Goal: Task Accomplishment & Management: Use online tool/utility

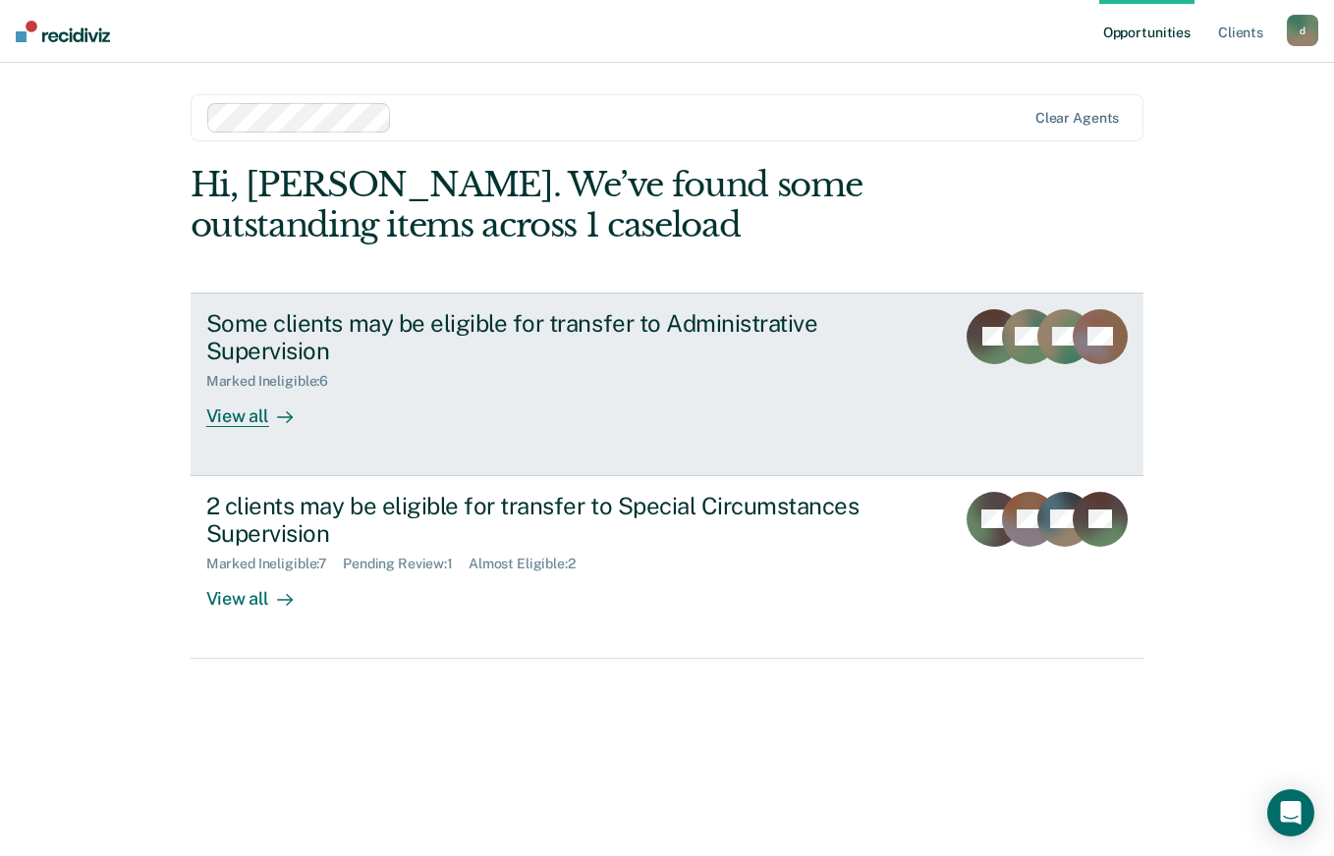
click at [281, 419] on icon at bounding box center [285, 418] width 16 height 16
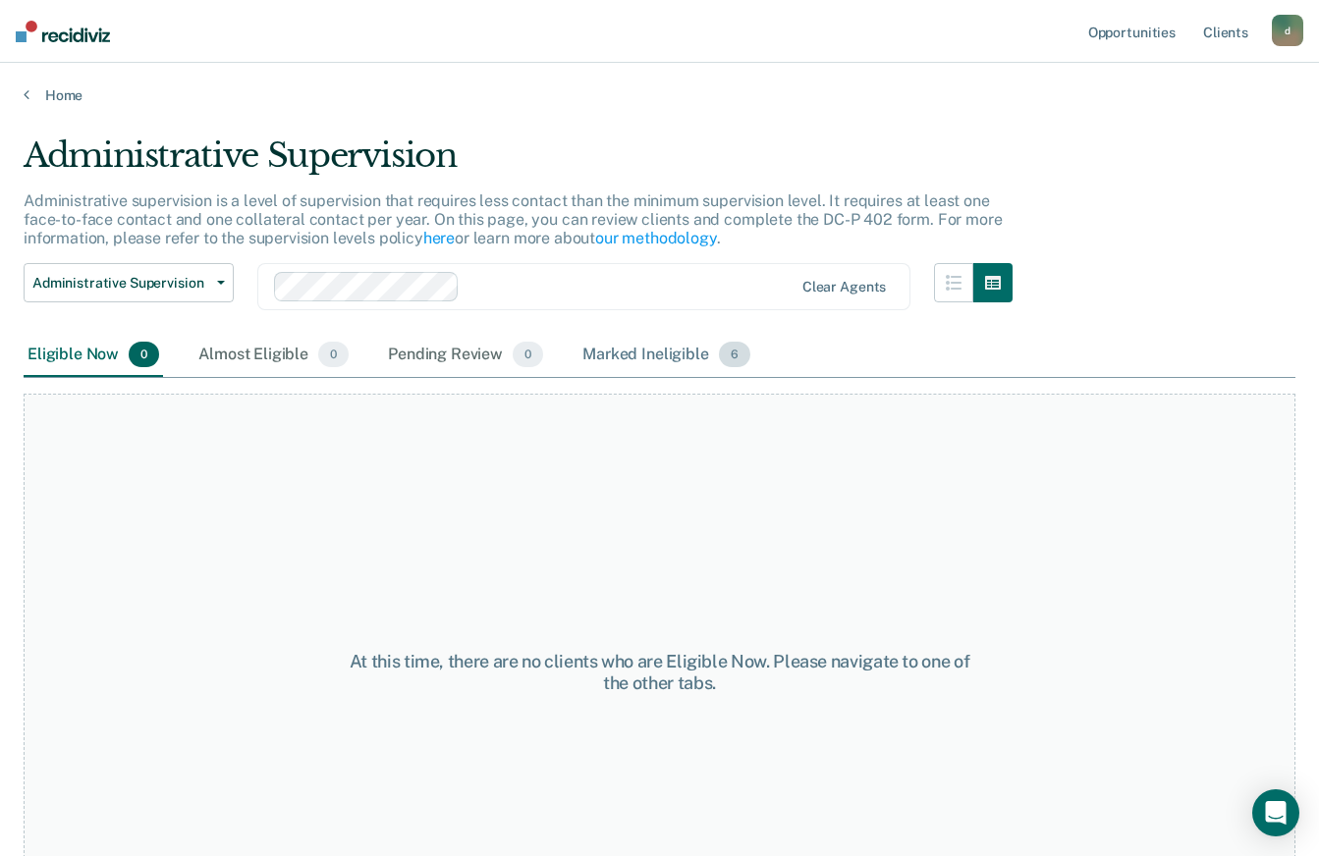
click at [630, 357] on div "Marked Ineligible 6" at bounding box center [666, 355] width 176 height 43
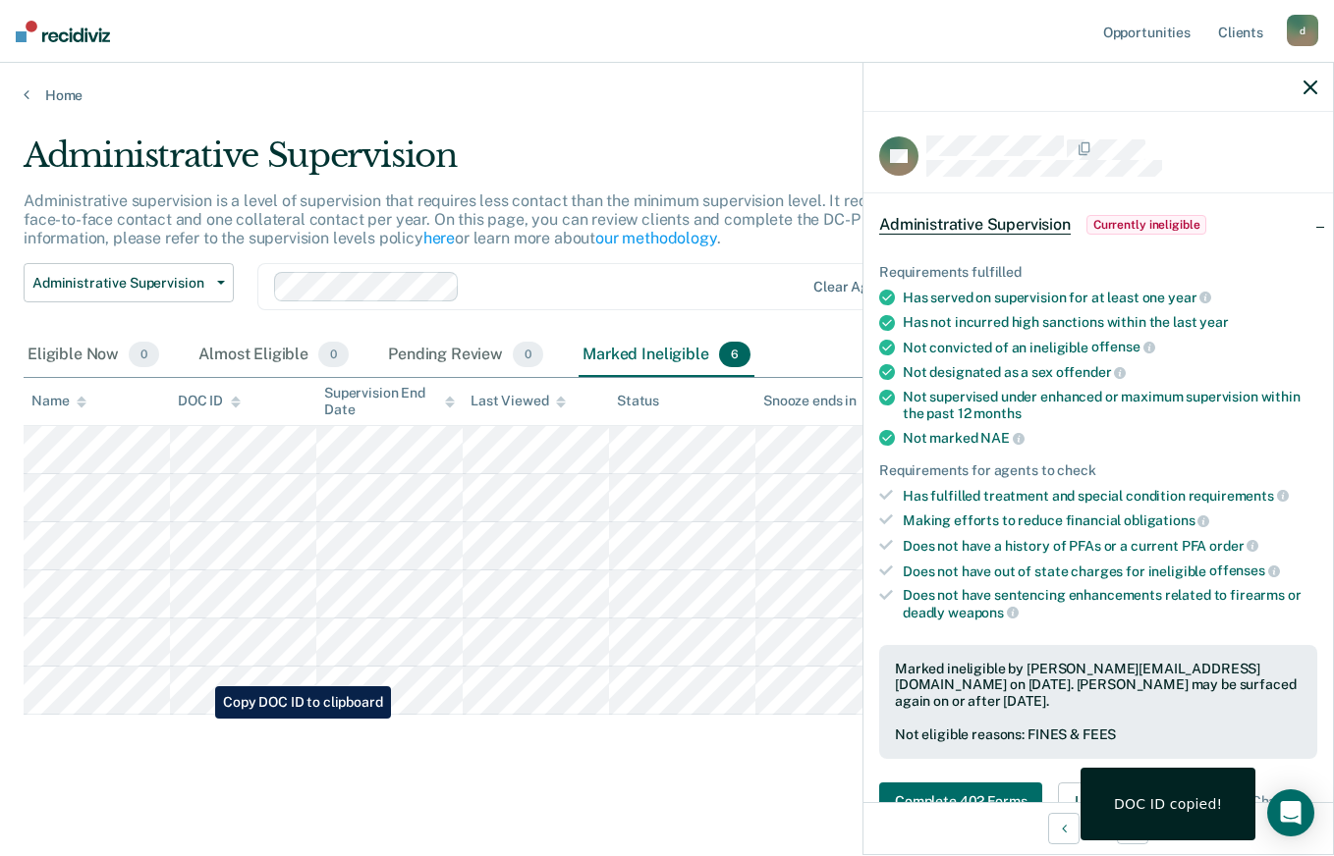
click at [790, 761] on div "Administrative Supervision Administrative supervision is a level of supervision…" at bounding box center [667, 454] width 1286 height 636
click at [1310, 87] on icon "button" at bounding box center [1310, 88] width 14 height 14
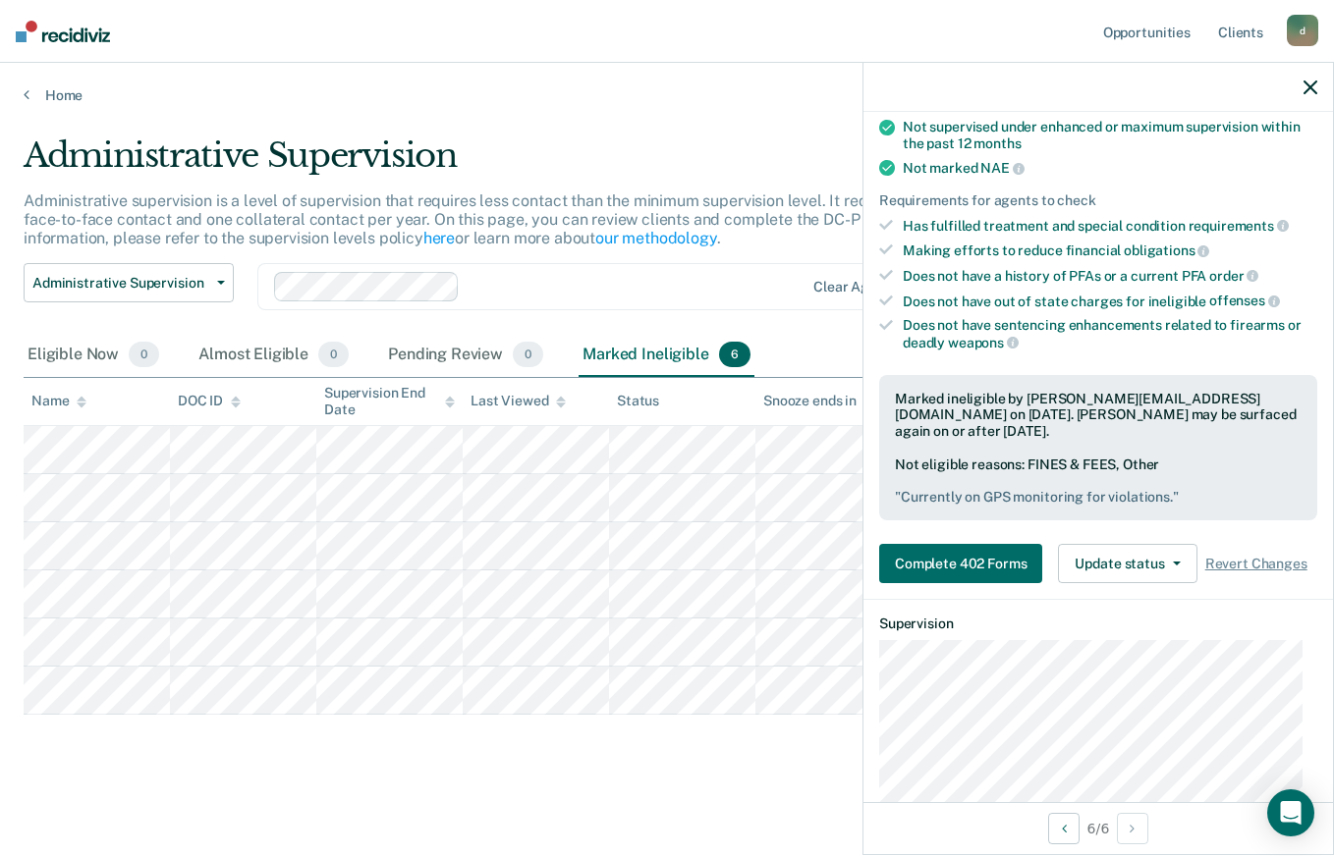
scroll to position [304, 0]
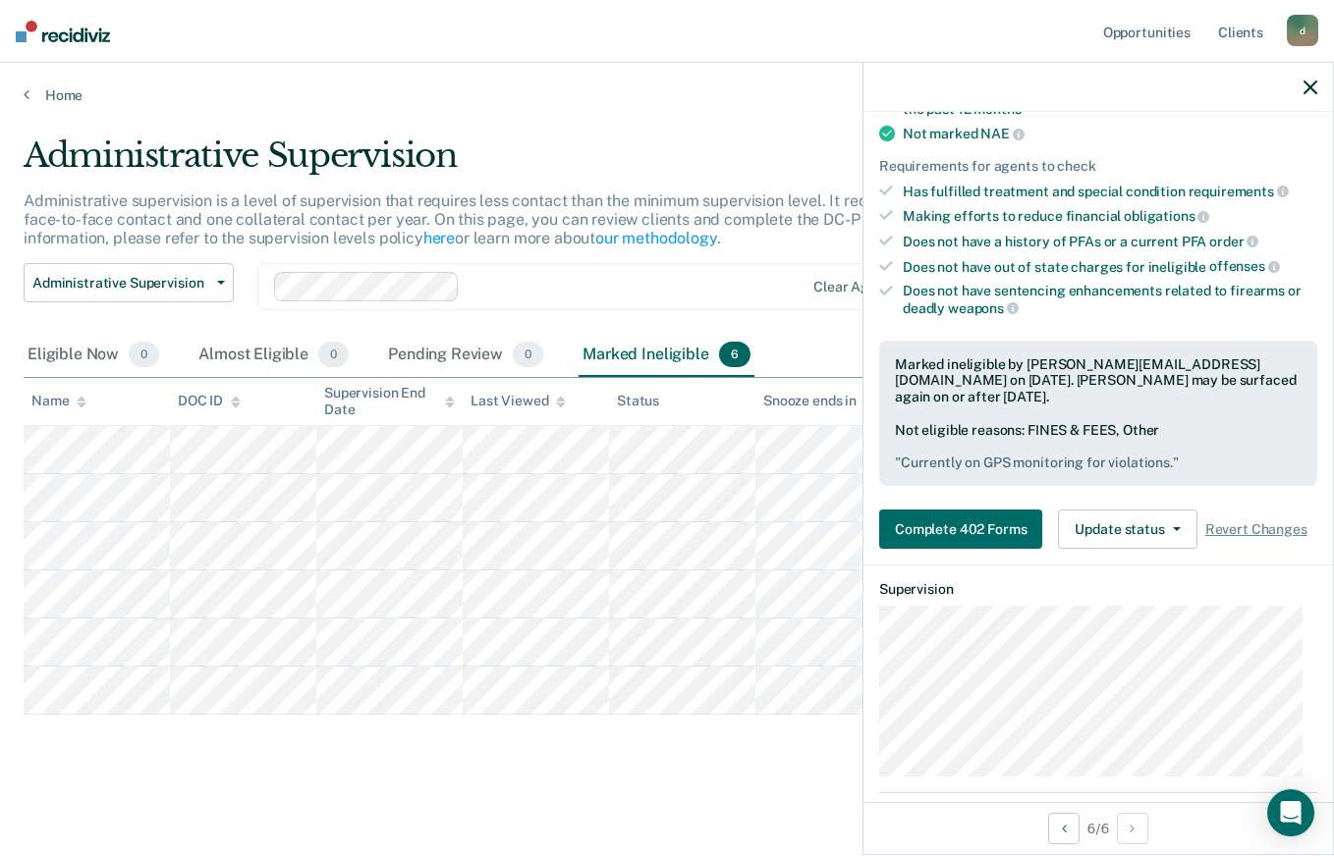
click at [1173, 528] on icon "button" at bounding box center [1177, 529] width 8 height 4
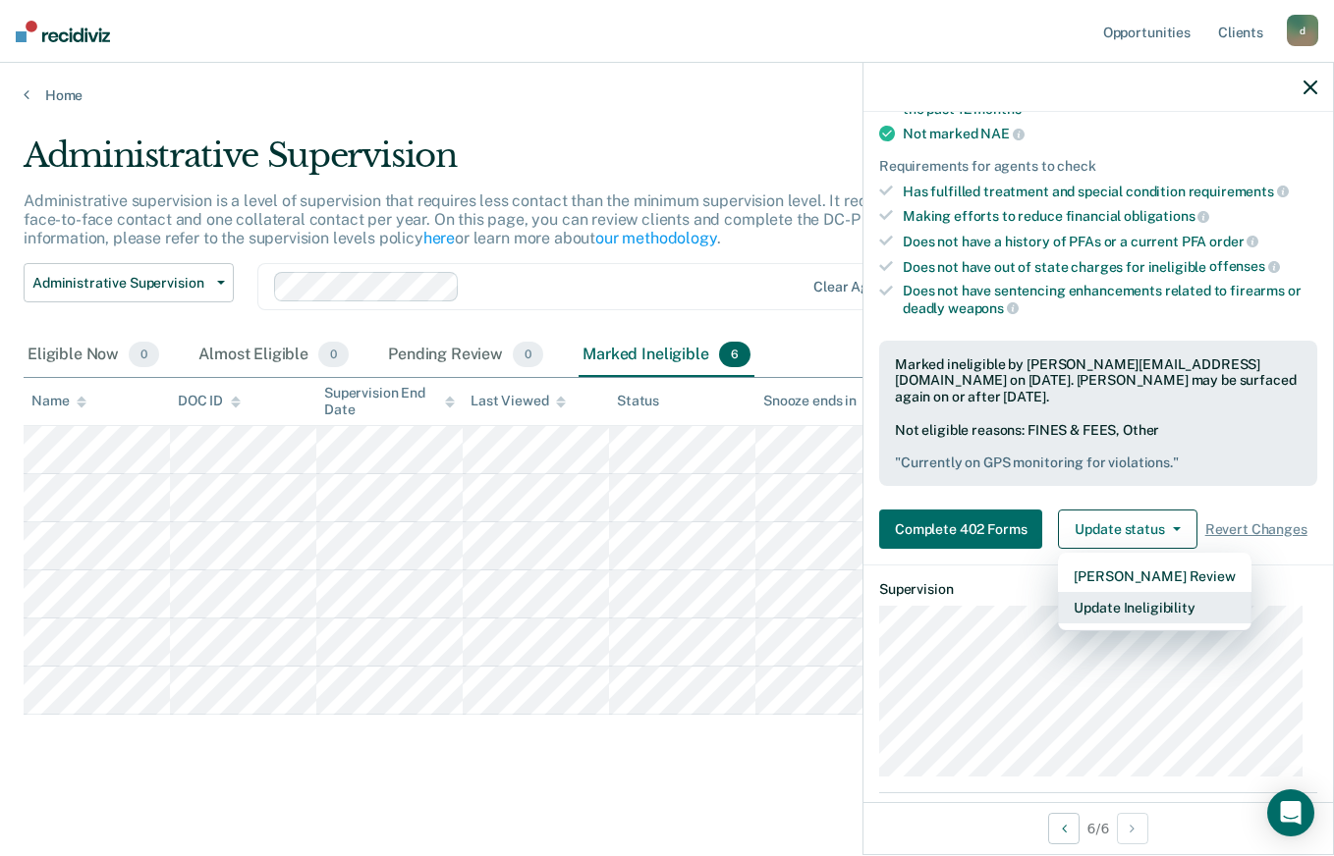
click at [1141, 608] on button "Update Ineligibility" at bounding box center [1154, 607] width 192 height 31
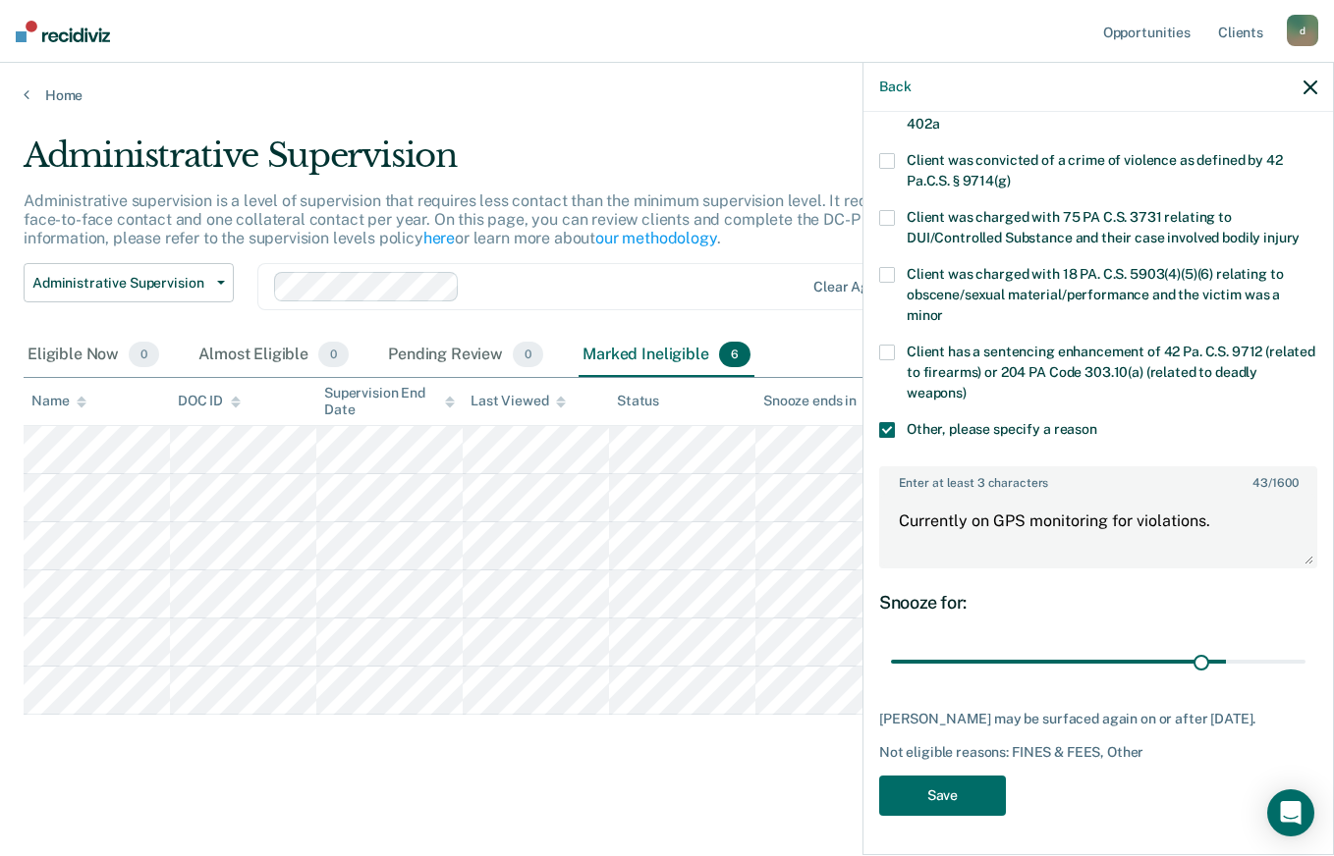
scroll to position [424, 0]
type input "133"
click at [959, 794] on button "Save" at bounding box center [942, 796] width 127 height 40
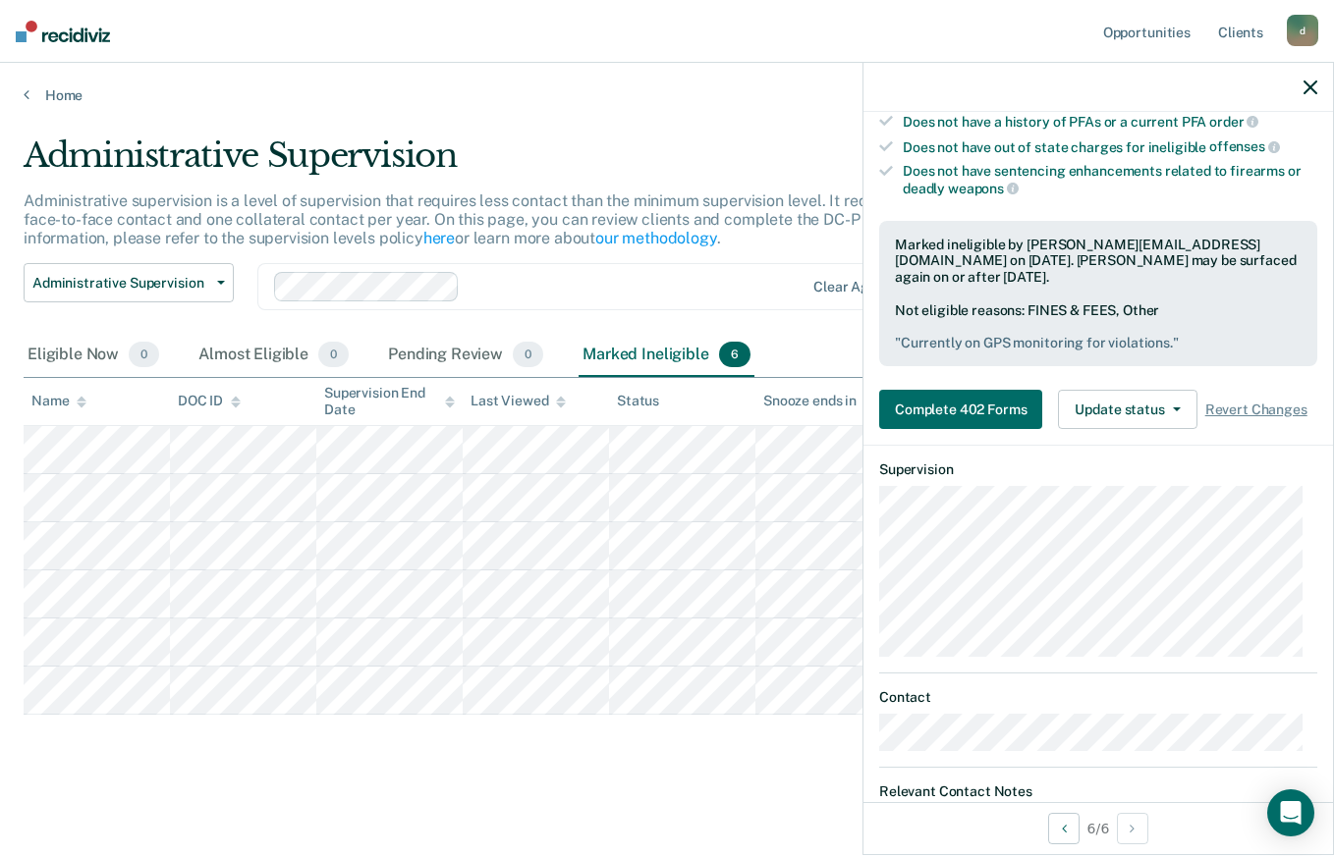
click at [1310, 88] on icon "button" at bounding box center [1310, 88] width 14 height 14
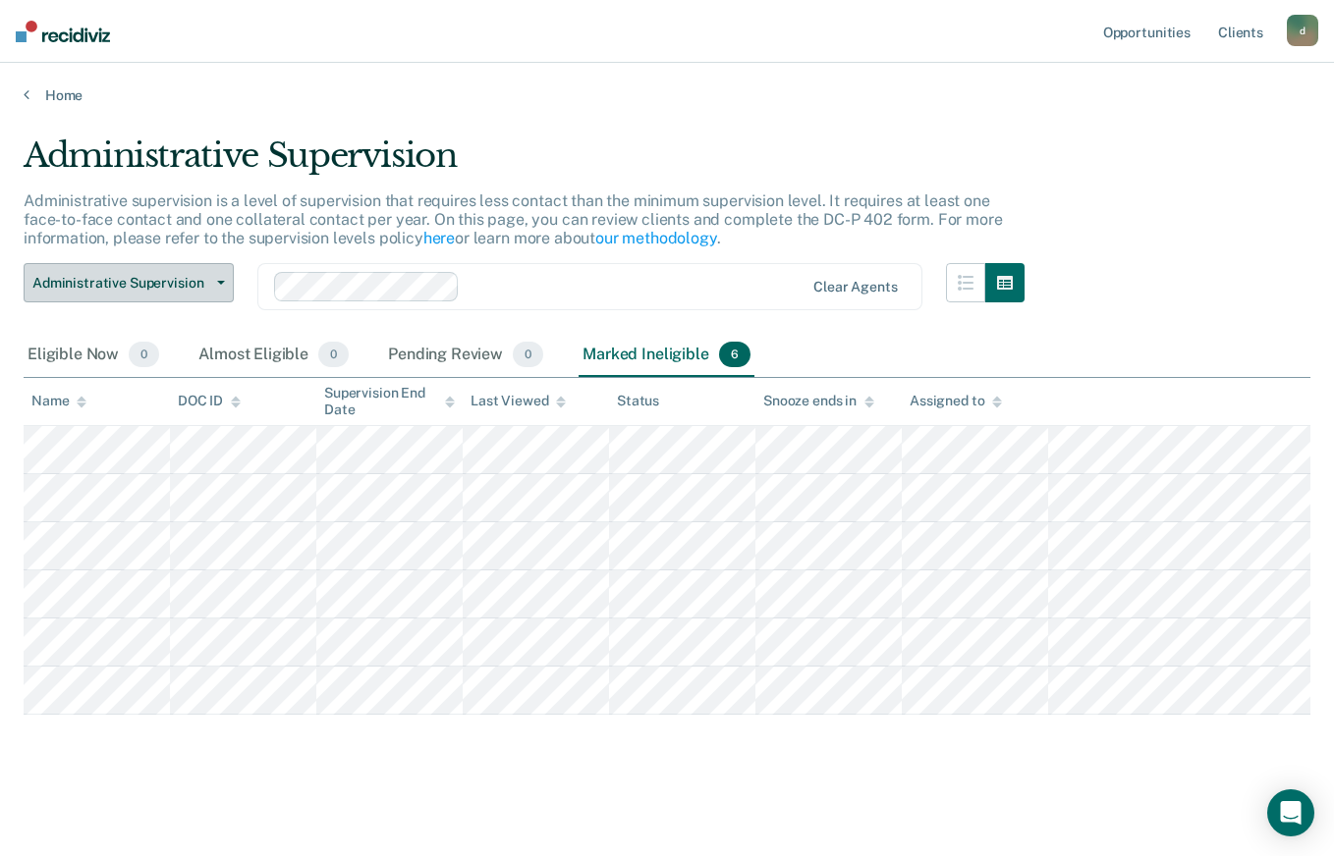
click at [221, 284] on icon "button" at bounding box center [221, 283] width 8 height 4
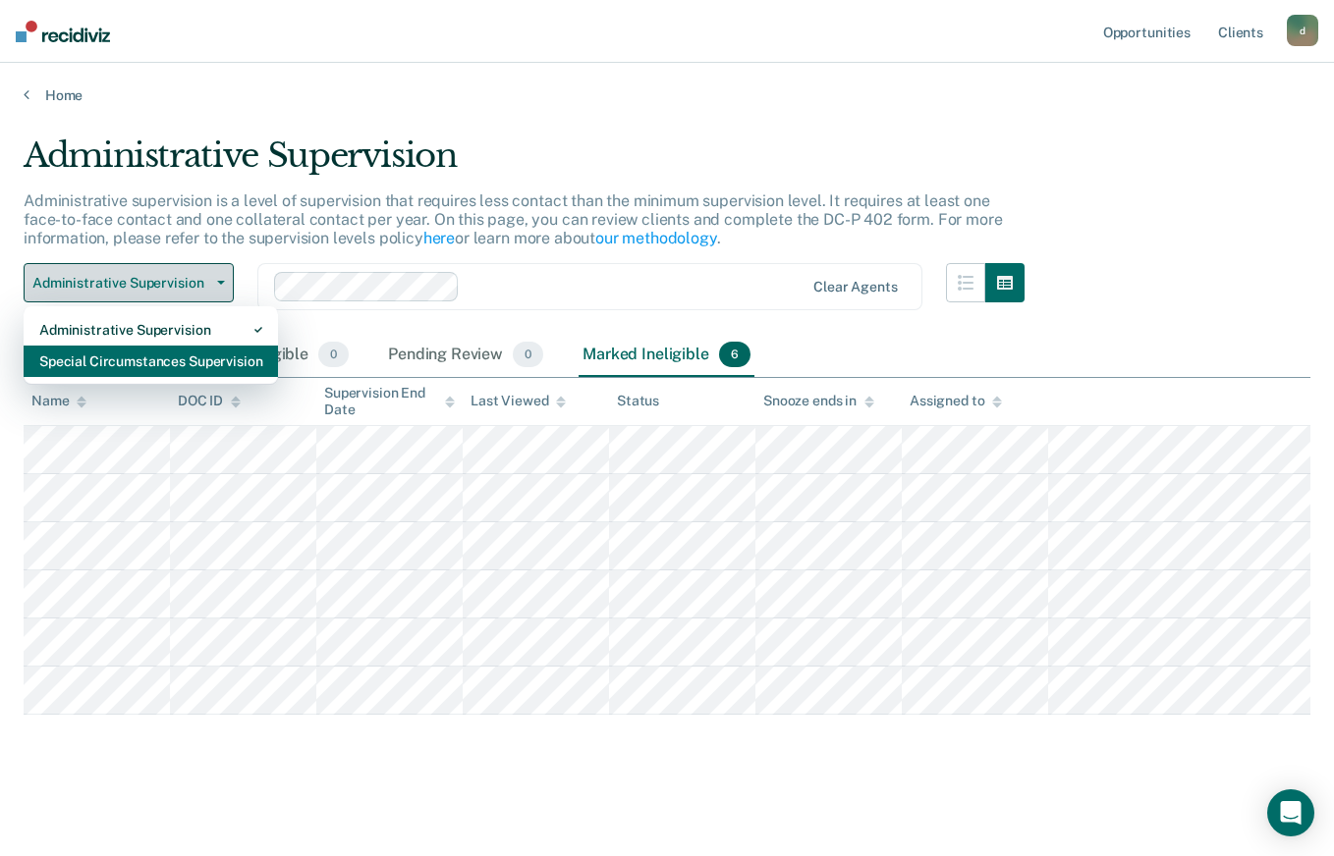
click at [214, 368] on div "Special Circumstances Supervision" at bounding box center [150, 361] width 223 height 31
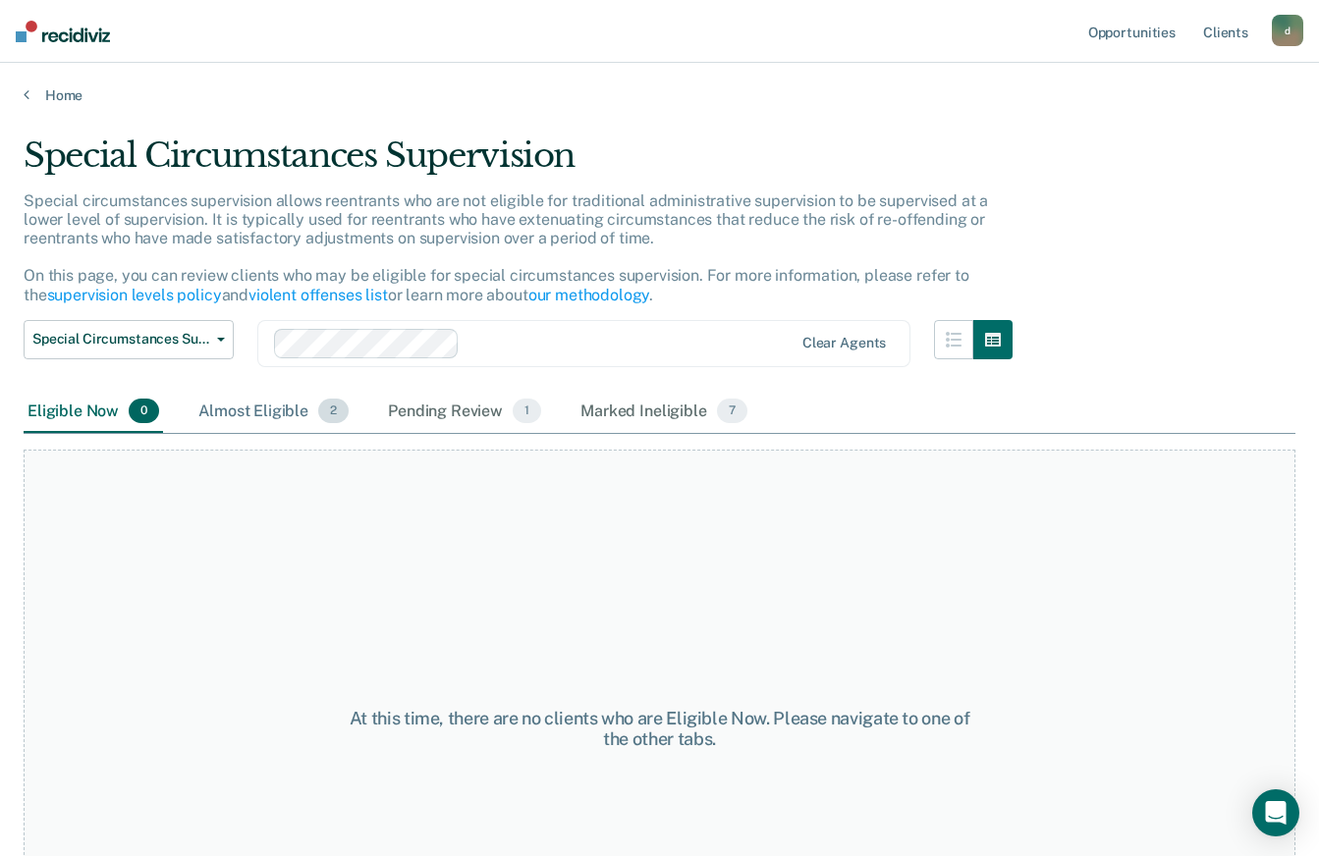
click at [279, 417] on div "Almost Eligible 2" at bounding box center [273, 412] width 158 height 43
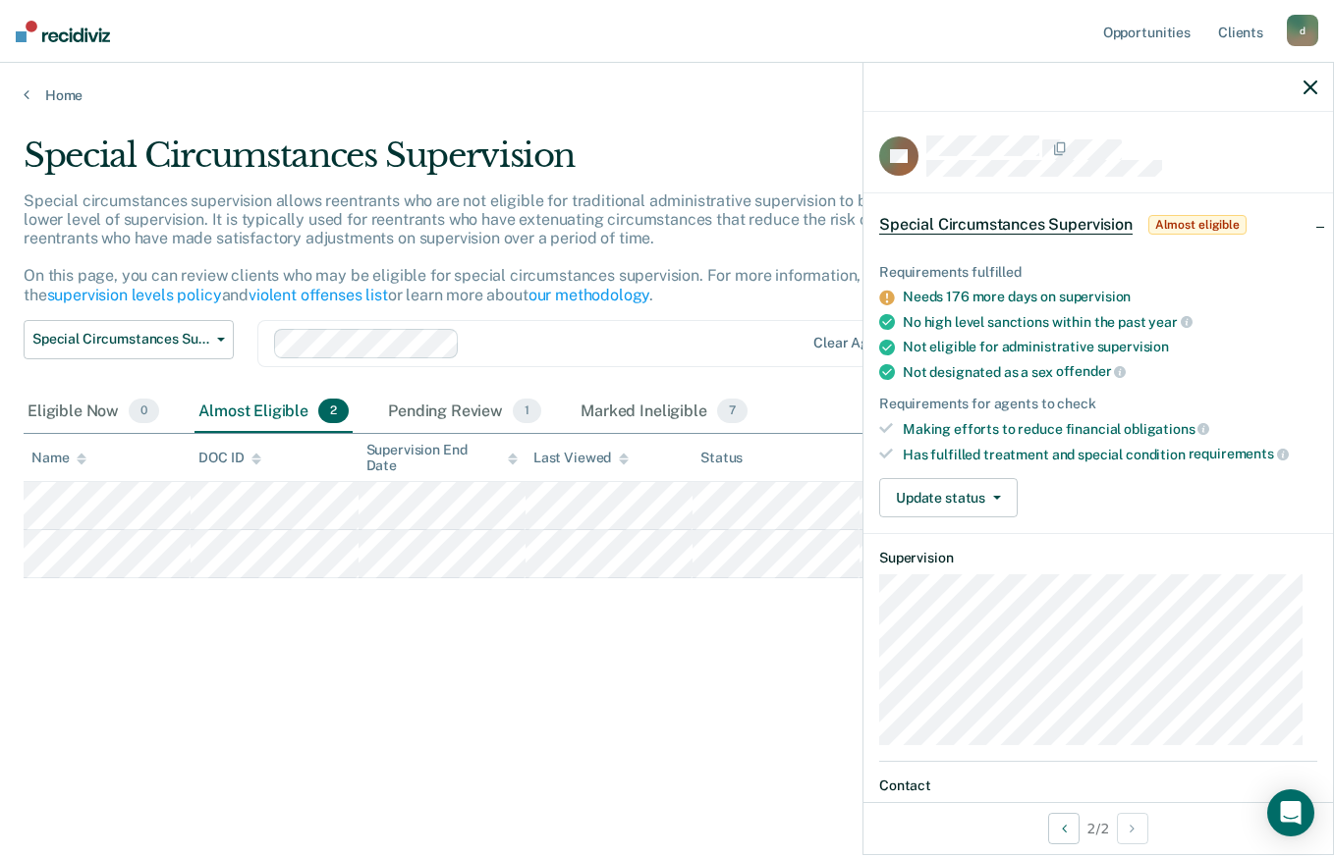
click at [220, 663] on div "Special Circumstances Supervision Special circumstances supervision allows reen…" at bounding box center [667, 423] width 1286 height 574
click at [484, 430] on div "Pending Review 1" at bounding box center [464, 412] width 161 height 43
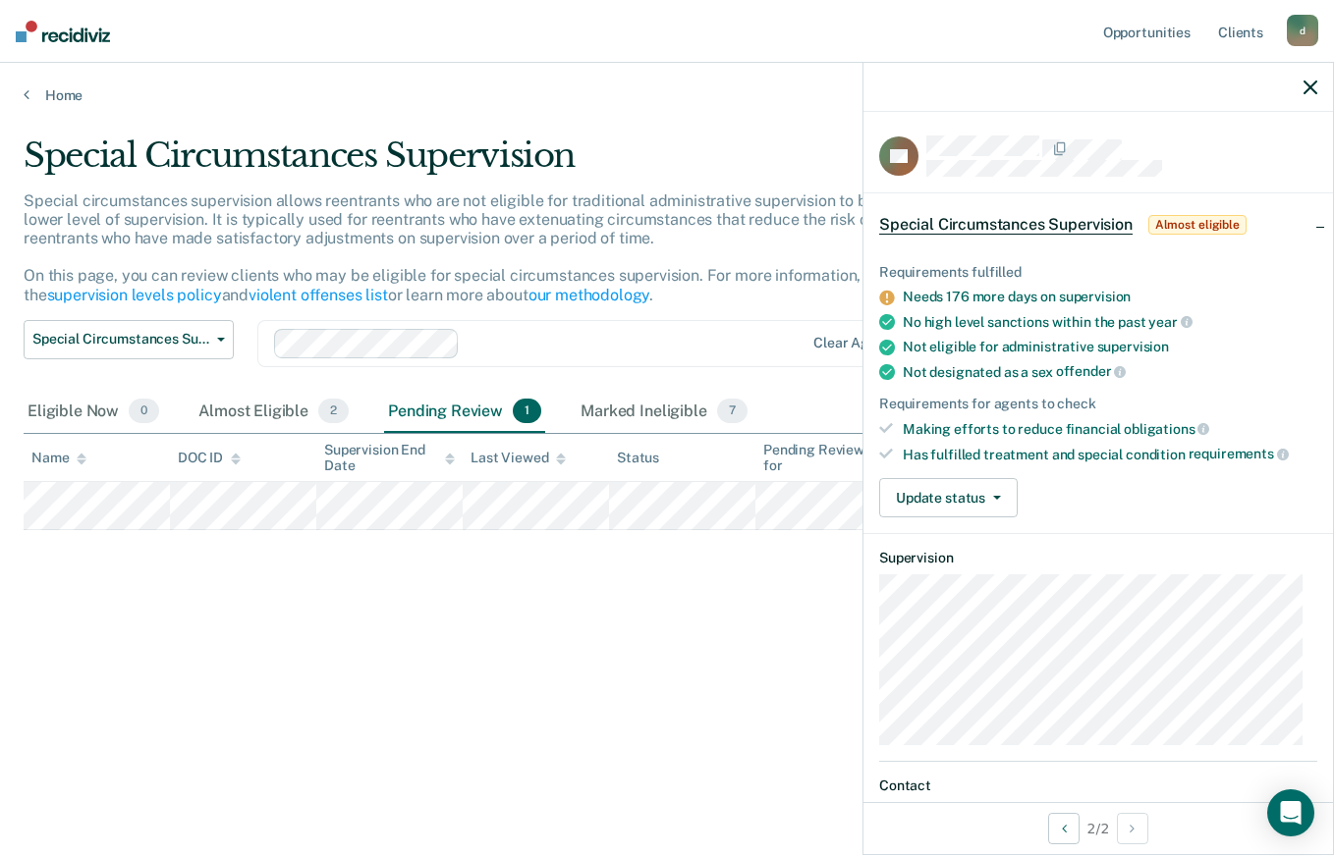
click at [1326, 86] on div at bounding box center [1097, 87] width 469 height 49
click at [1315, 80] on button "button" at bounding box center [1310, 87] width 14 height 17
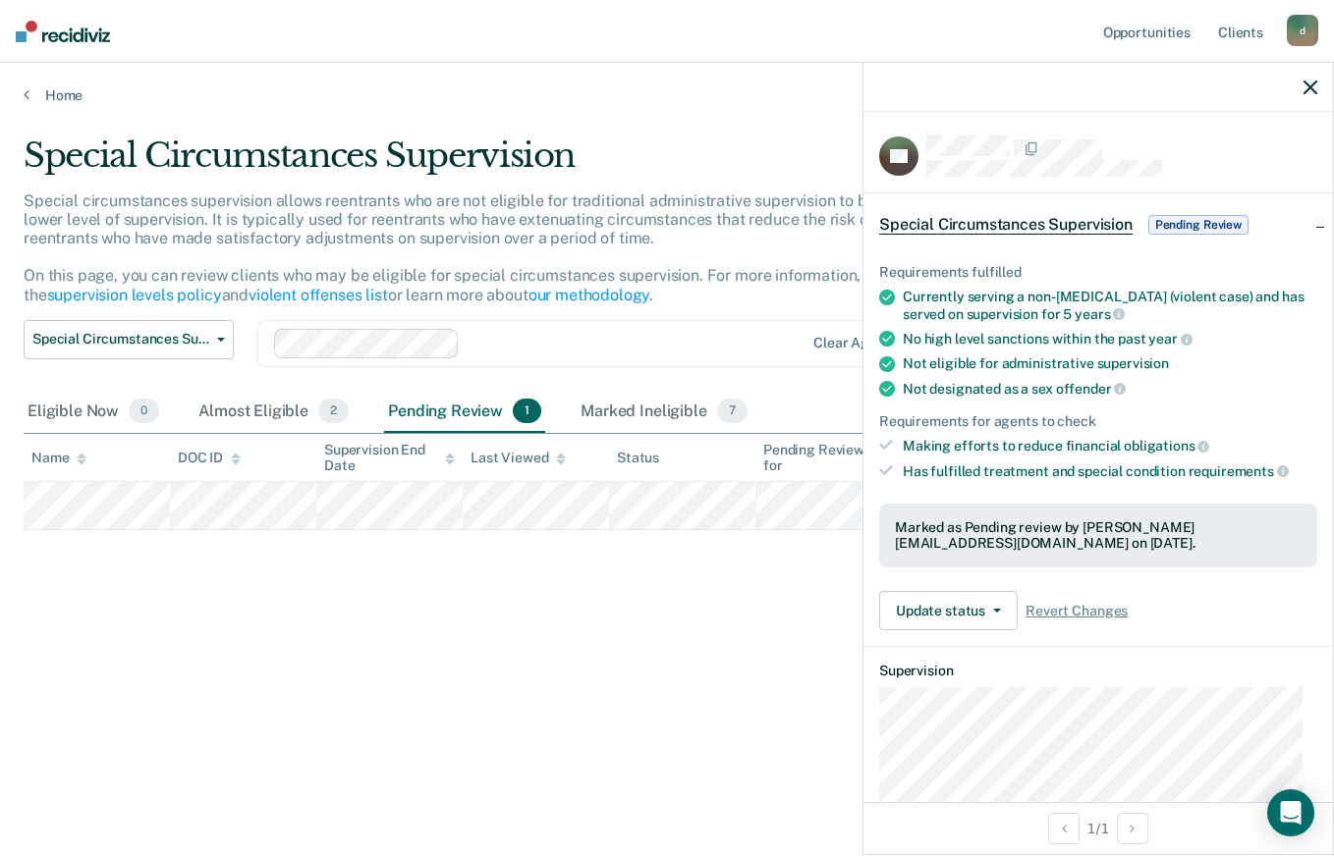
click at [769, 684] on div "Special Circumstances Supervision Special circumstances supervision allows reen…" at bounding box center [667, 423] width 1286 height 574
click at [1309, 84] on icon "button" at bounding box center [1310, 88] width 14 height 14
